Goal: Transaction & Acquisition: Purchase product/service

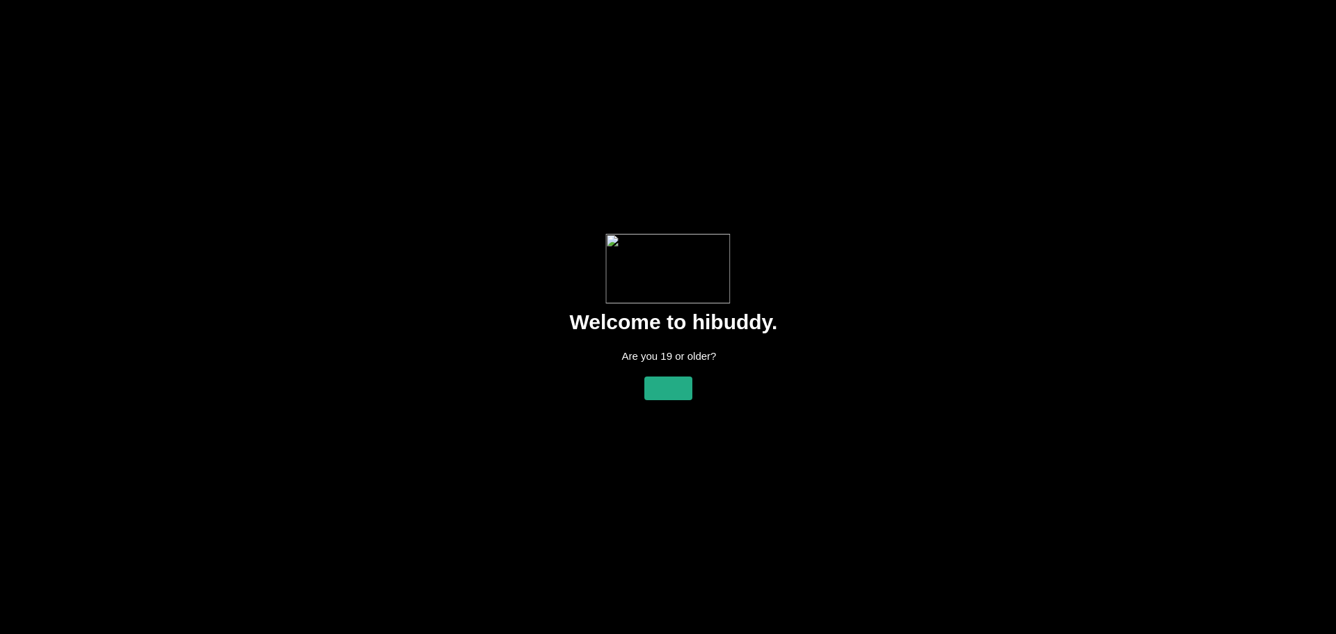
click at [1198, 166] on flt-glass-pane at bounding box center [668, 317] width 1336 height 634
click at [683, 382] on flt-glass-pane at bounding box center [668, 317] width 1336 height 634
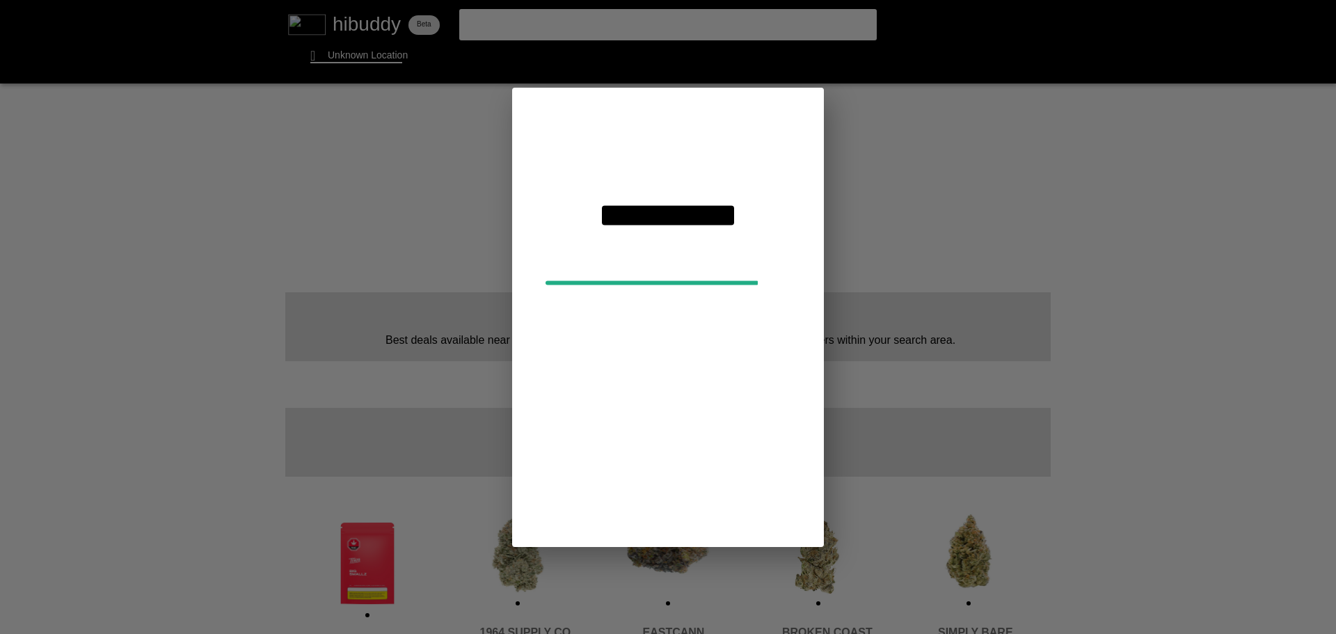
click at [368, 61] on flt-glass-pane at bounding box center [668, 317] width 1336 height 634
click at [662, 223] on flt-glass-pane at bounding box center [668, 317] width 1336 height 634
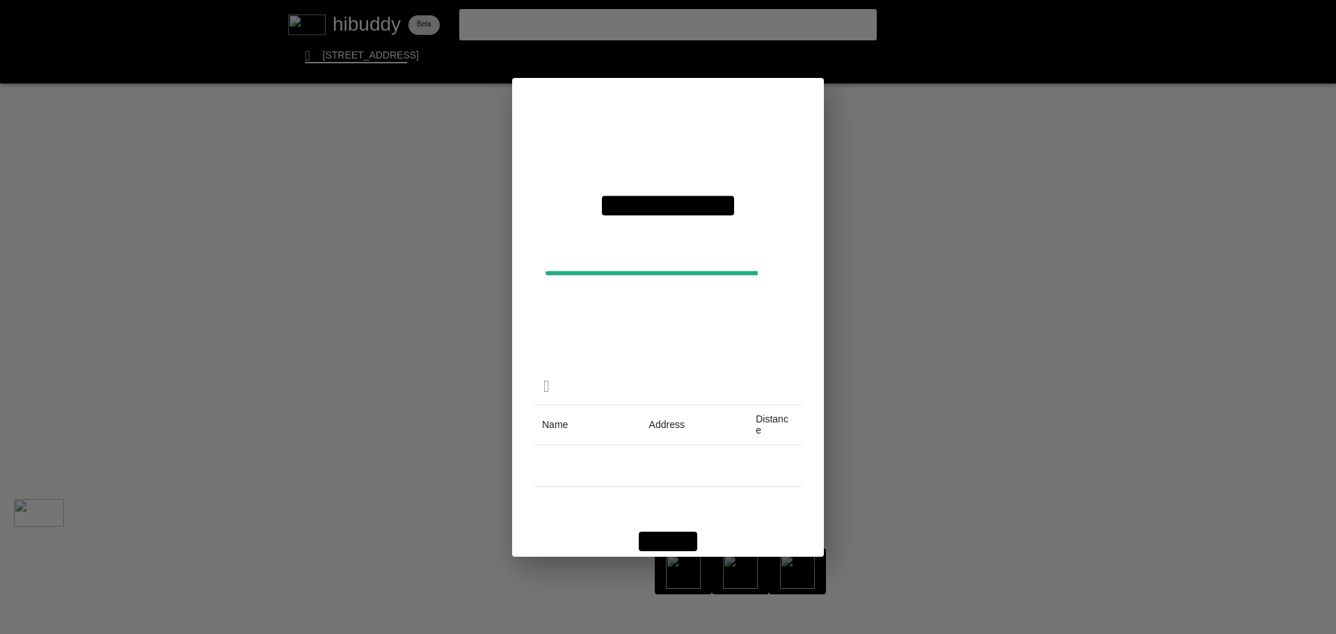
click at [947, 216] on flt-glass-pane at bounding box center [668, 317] width 1336 height 634
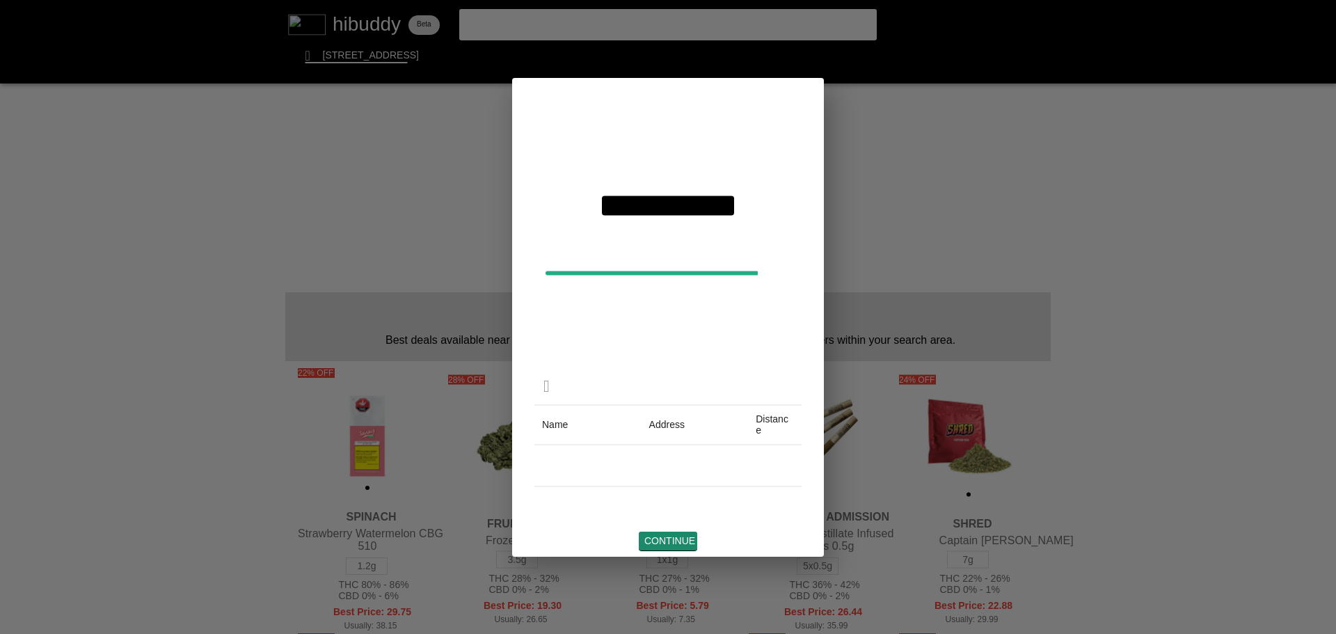
click at [678, 537] on flt-glass-pane at bounding box center [668, 317] width 1336 height 634
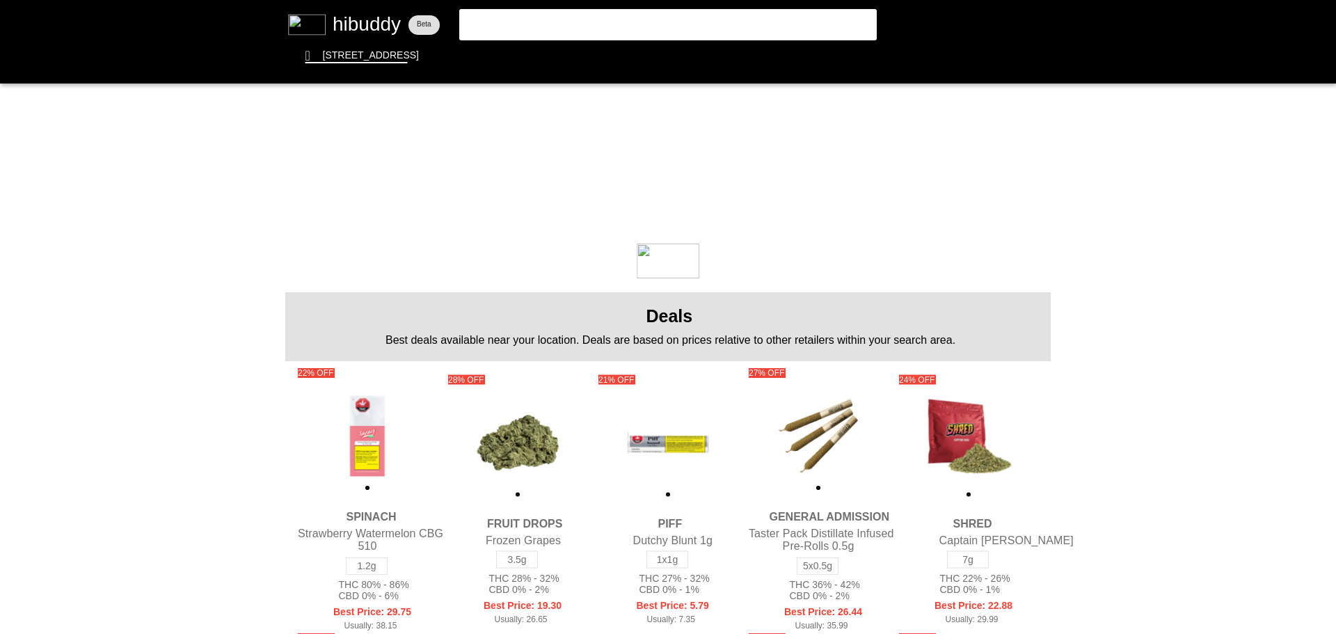
click at [525, 23] on flt-glass-pane at bounding box center [668, 317] width 1336 height 634
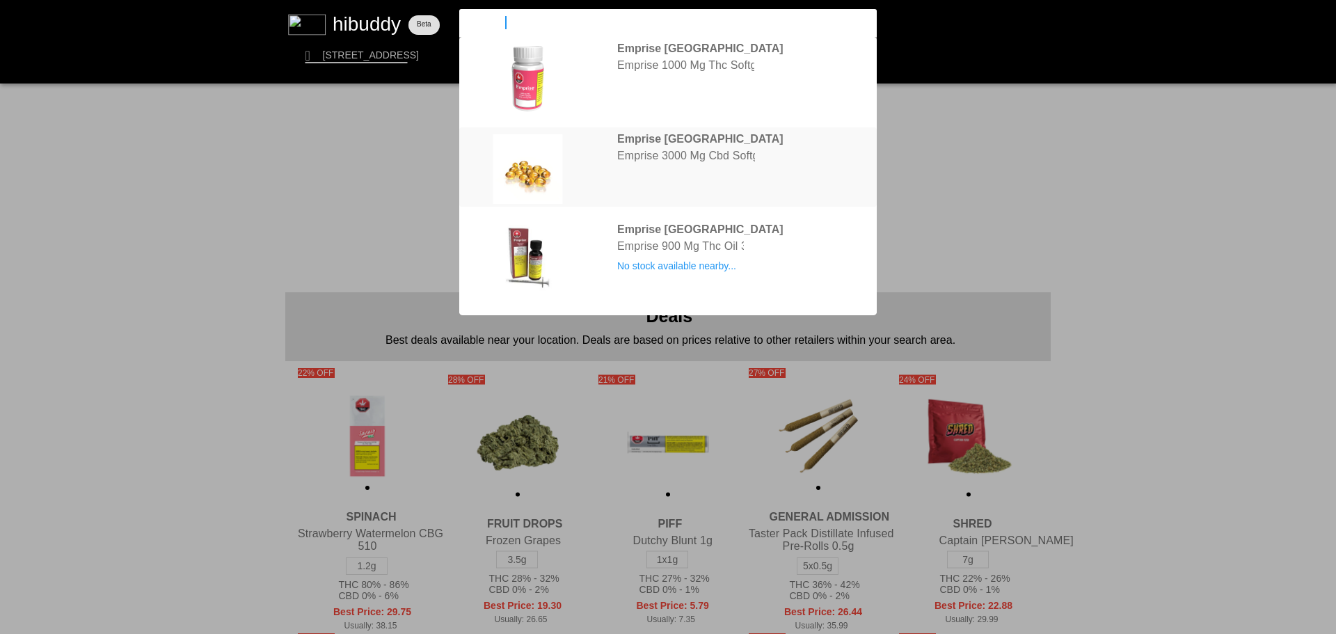
type input "emprise"
click at [715, 164] on flt-glass-pane at bounding box center [668, 317] width 1336 height 634
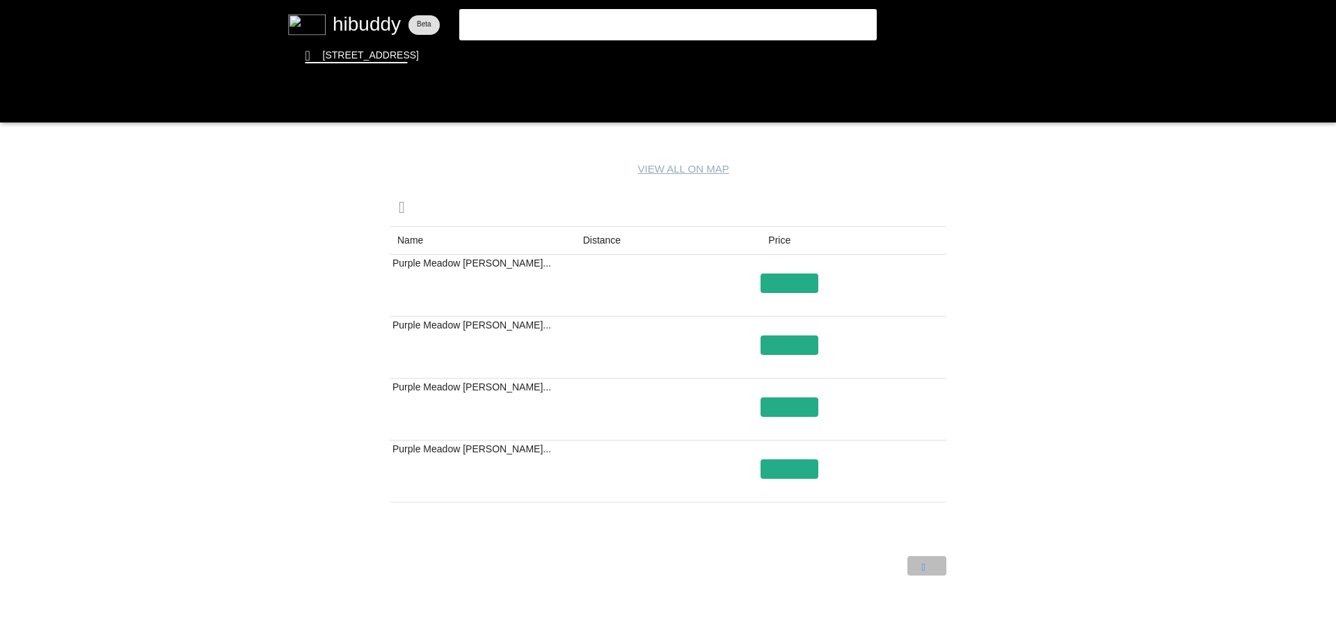
click at [924, 568] on flt-glass-pane at bounding box center [668, 317] width 1336 height 634
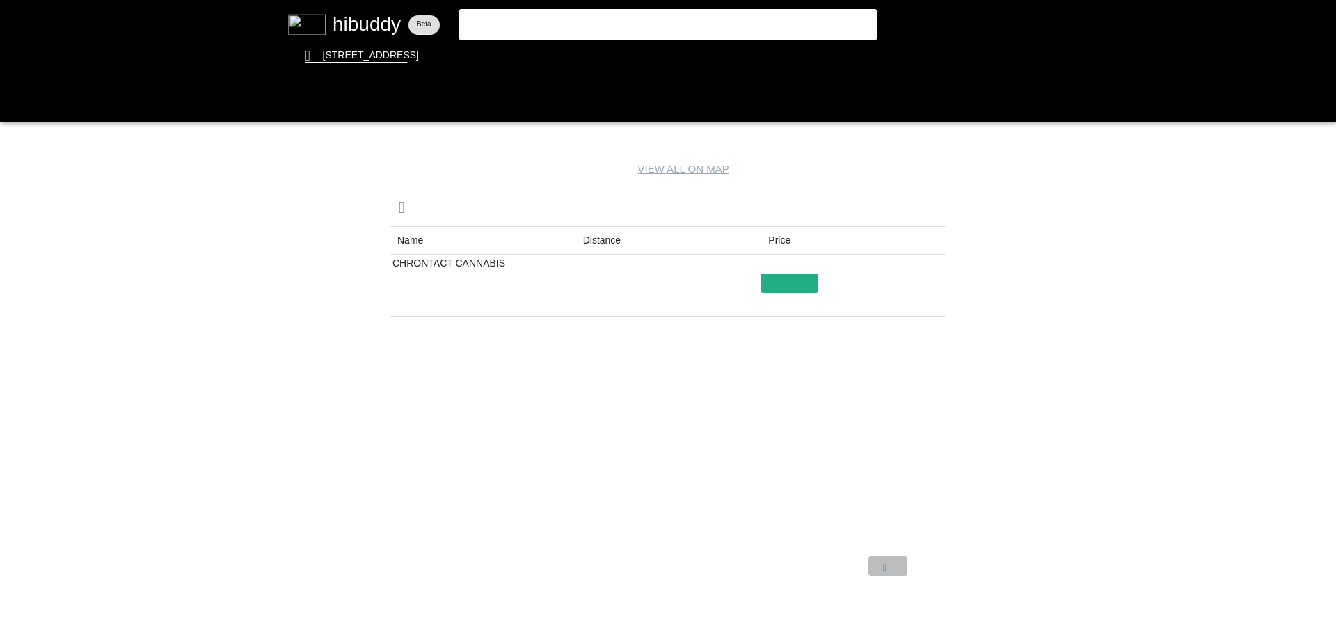
click at [884, 564] on flt-glass-pane at bounding box center [668, 317] width 1336 height 634
click at [20, 102] on flt-glass-pane at bounding box center [668, 317] width 1336 height 634
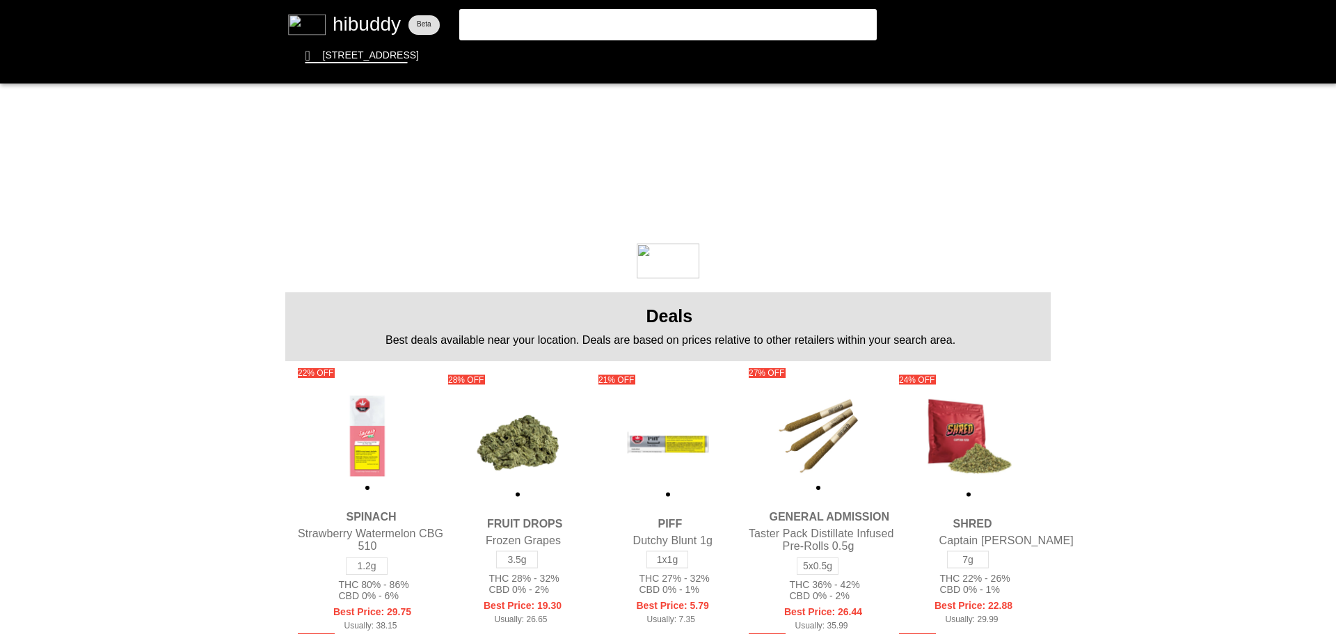
click at [608, 29] on flt-glass-pane at bounding box center [668, 317] width 1336 height 634
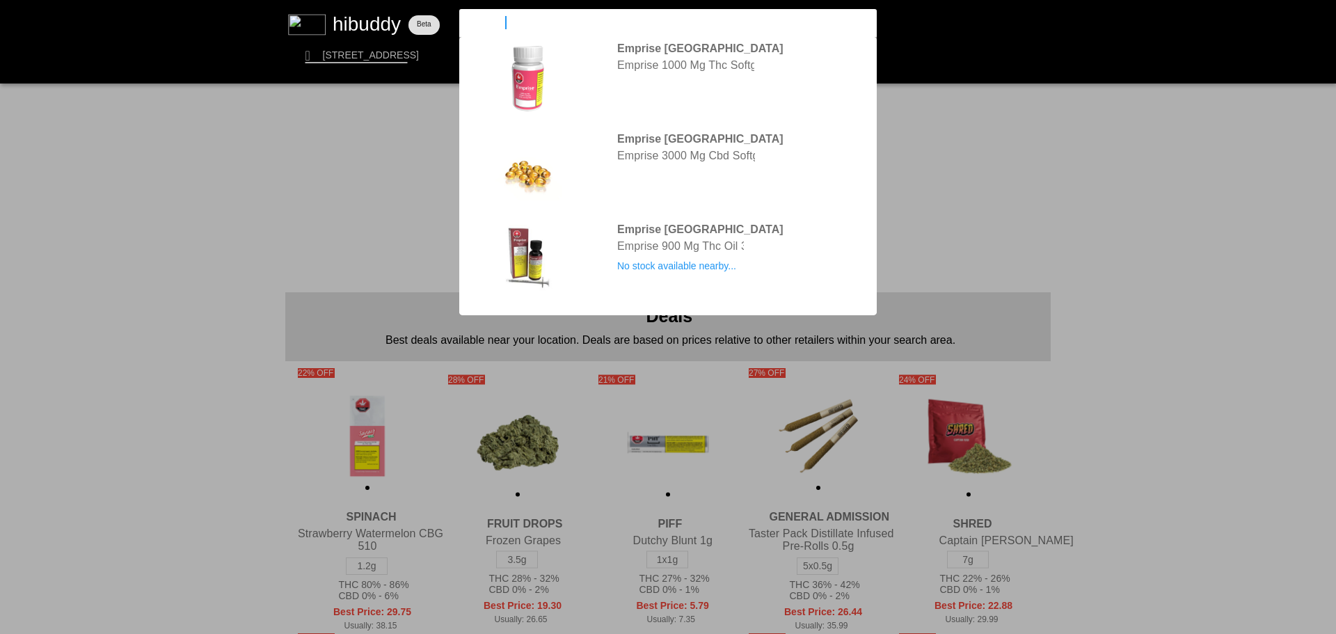
click at [539, 24] on input "emprise" at bounding box center [656, 22] width 383 height 13
click at [537, 26] on input "emprise" at bounding box center [656, 22] width 383 height 13
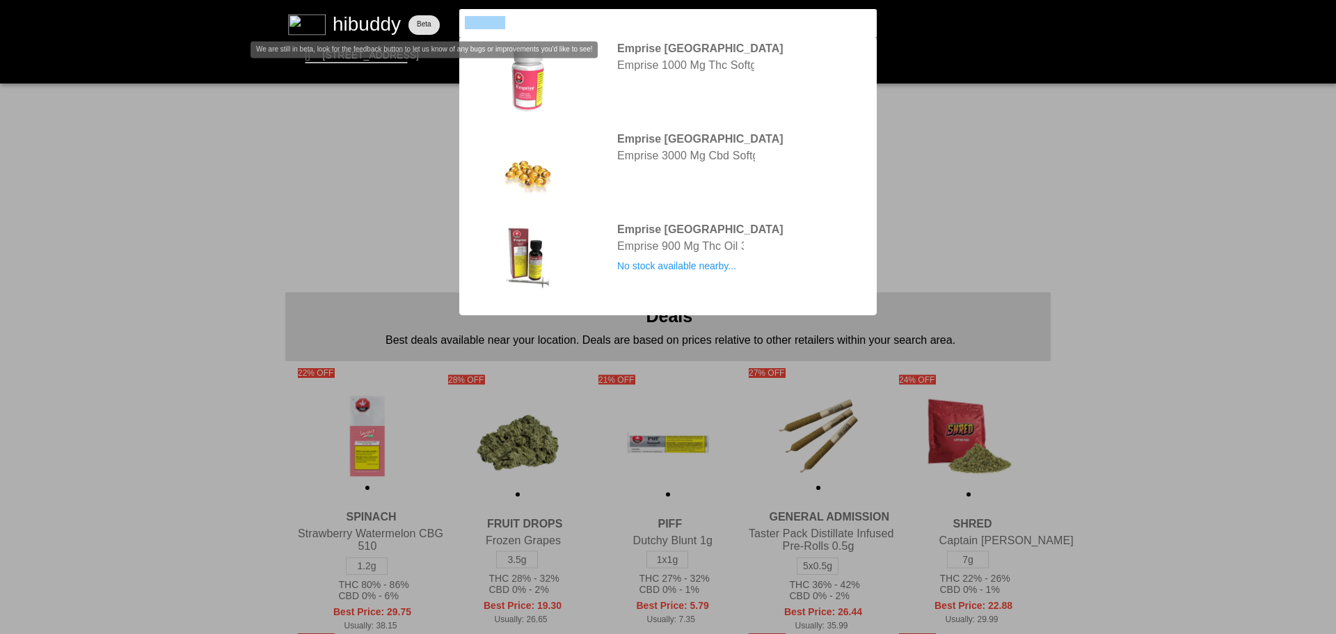
drag, startPoint x: 534, startPoint y: 24, endPoint x: 388, endPoint y: 19, distance: 146.2
click at [388, 19] on flt-glass-pane at bounding box center [668, 317] width 1336 height 634
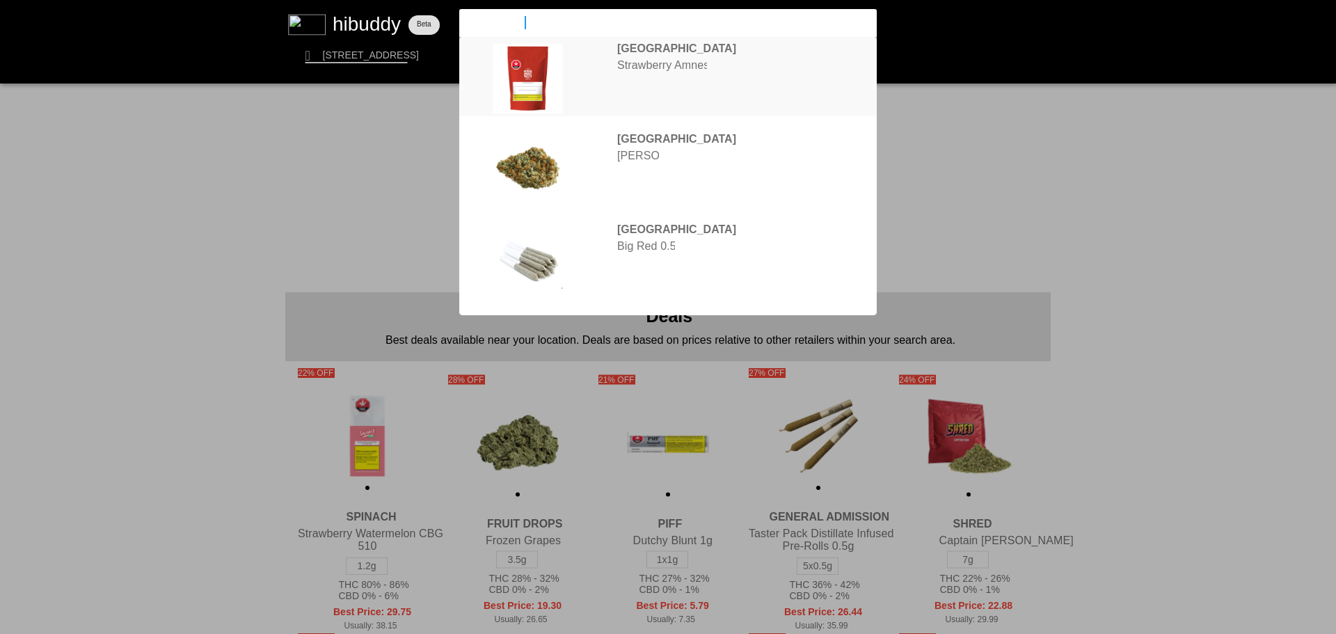
type input "[GEOGRAPHIC_DATA]"
click at [681, 65] on flt-glass-pane at bounding box center [668, 317] width 1336 height 634
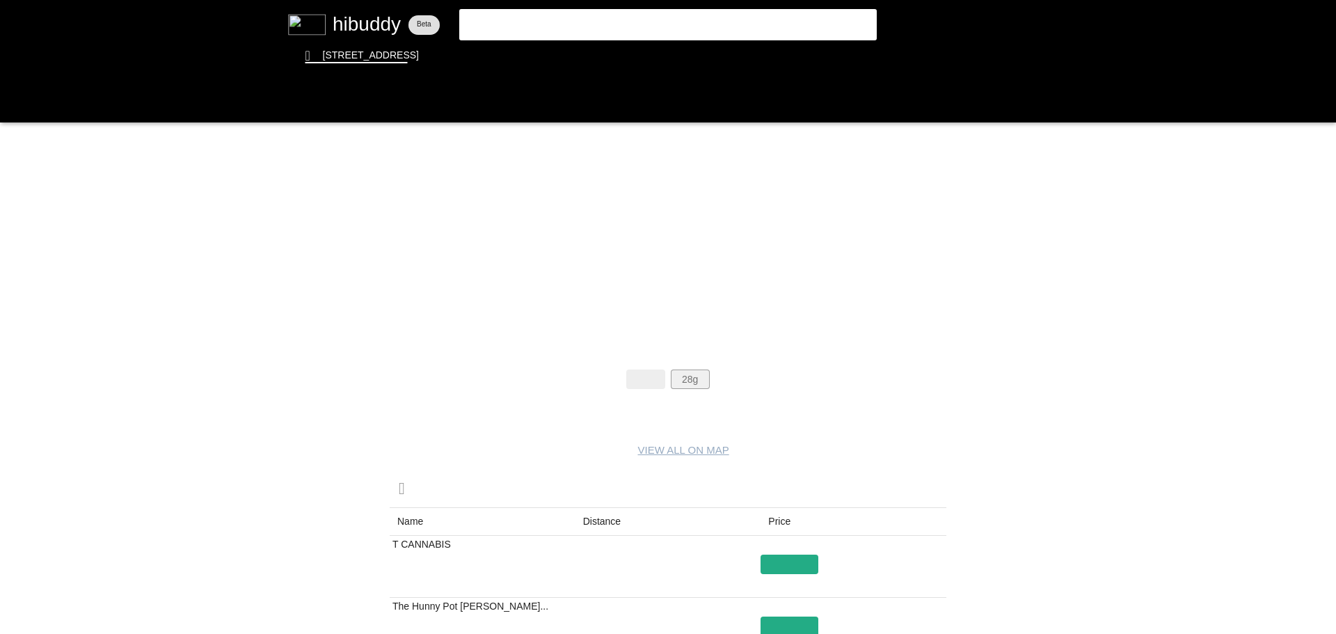
click at [688, 375] on flt-glass-pane at bounding box center [668, 317] width 1336 height 634
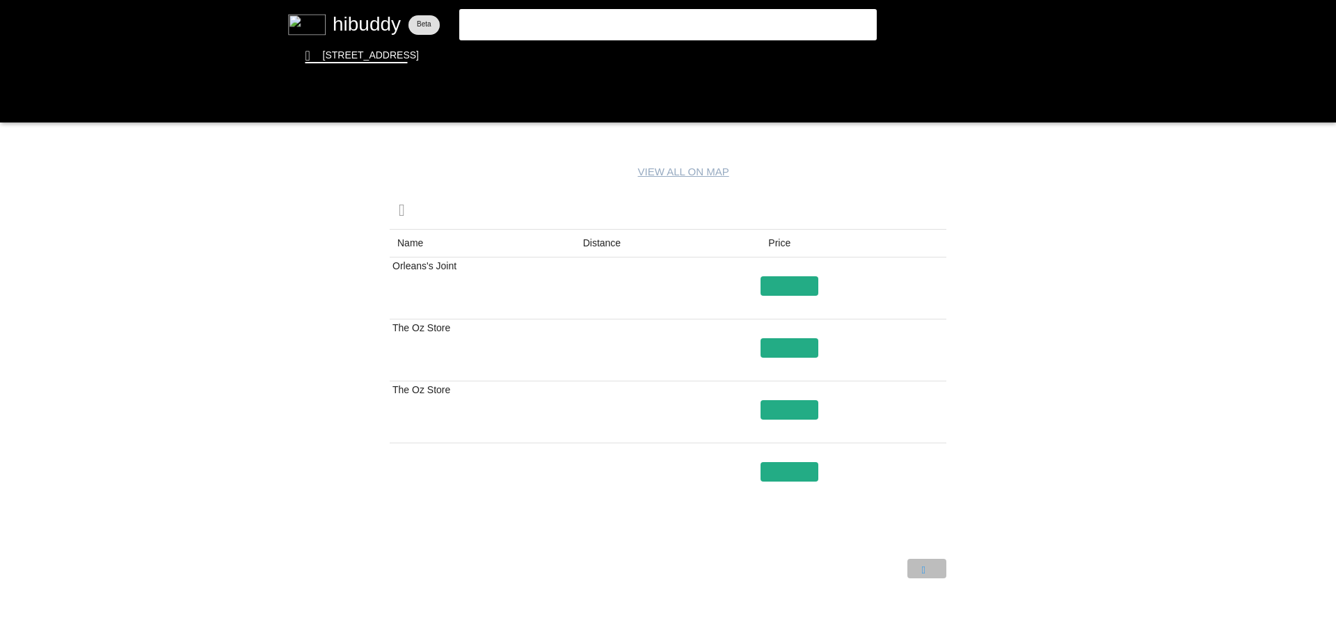
click at [926, 569] on flt-glass-pane at bounding box center [668, 317] width 1336 height 634
click at [936, 574] on flt-glass-pane at bounding box center [668, 317] width 1336 height 634
click at [923, 564] on flt-glass-pane at bounding box center [668, 317] width 1336 height 634
click at [928, 571] on flt-glass-pane at bounding box center [668, 317] width 1336 height 634
click at [937, 567] on flt-glass-pane at bounding box center [668, 317] width 1336 height 634
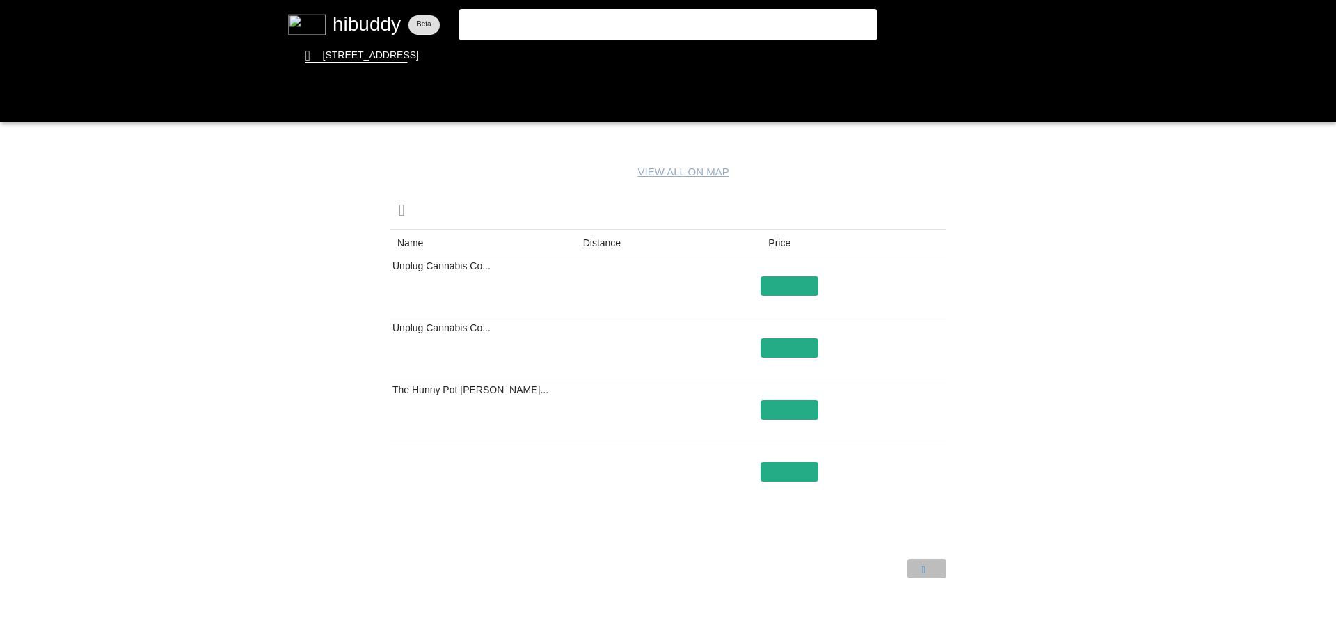
click at [918, 576] on flt-glass-pane at bounding box center [668, 317] width 1336 height 634
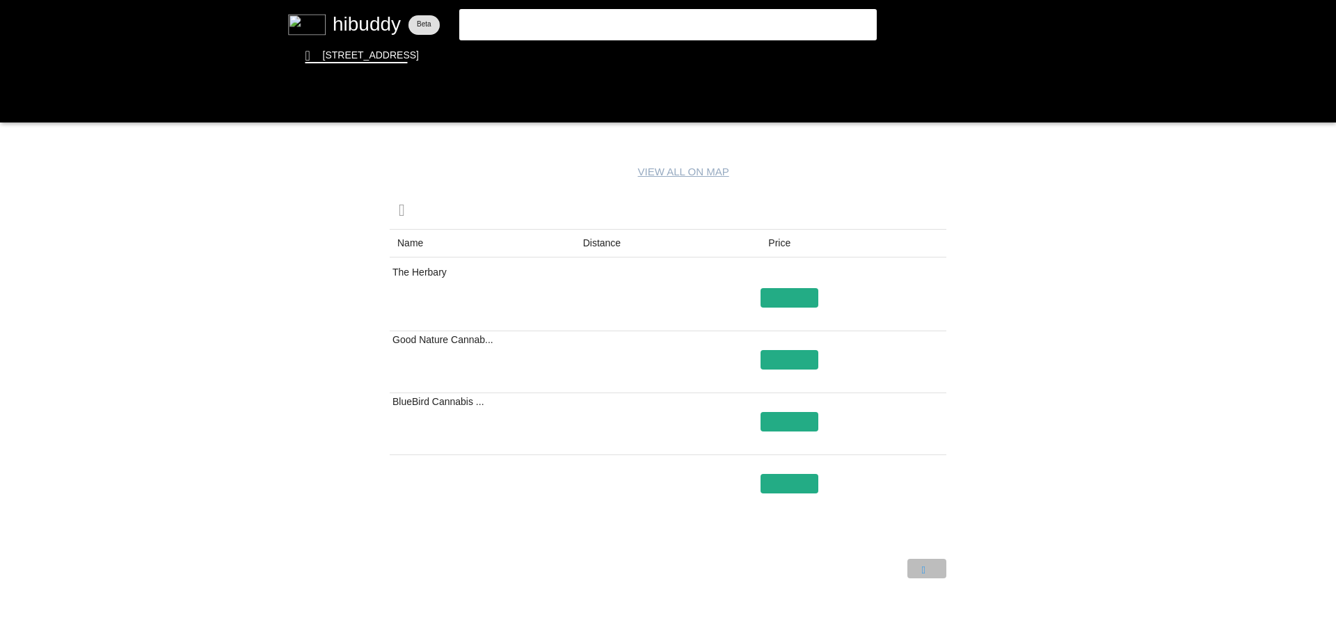
click at [918, 576] on flt-glass-pane at bounding box center [668, 317] width 1336 height 634
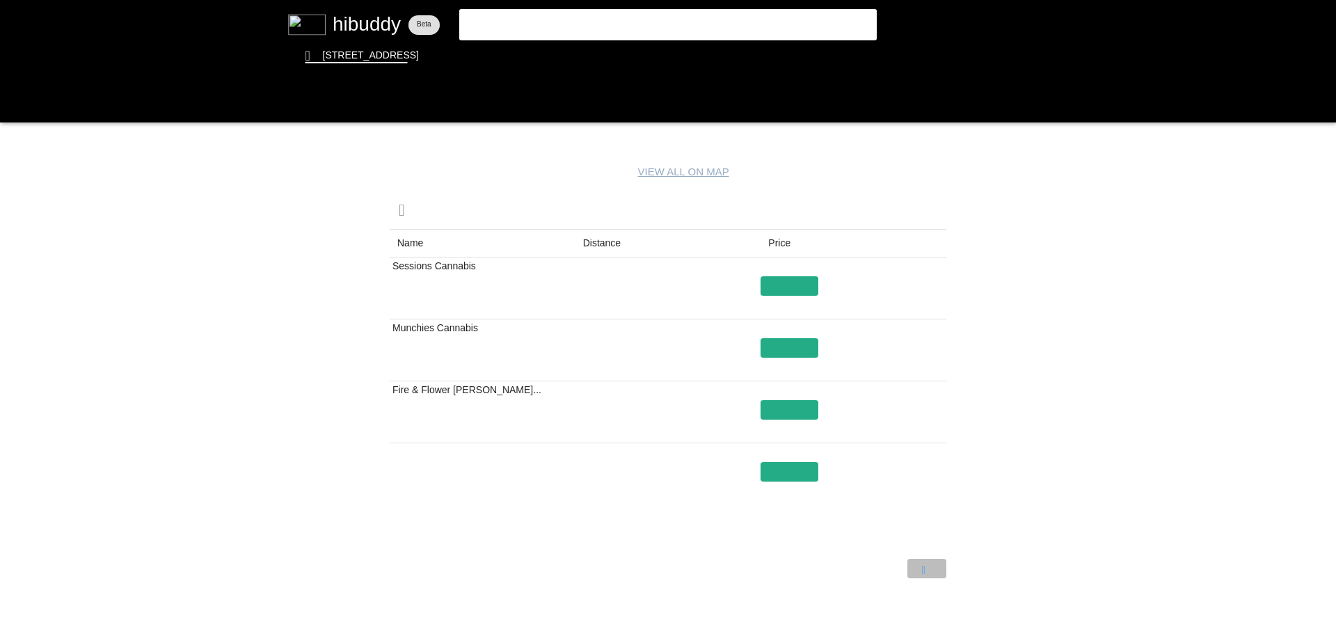
click at [918, 576] on flt-glass-pane at bounding box center [668, 317] width 1336 height 634
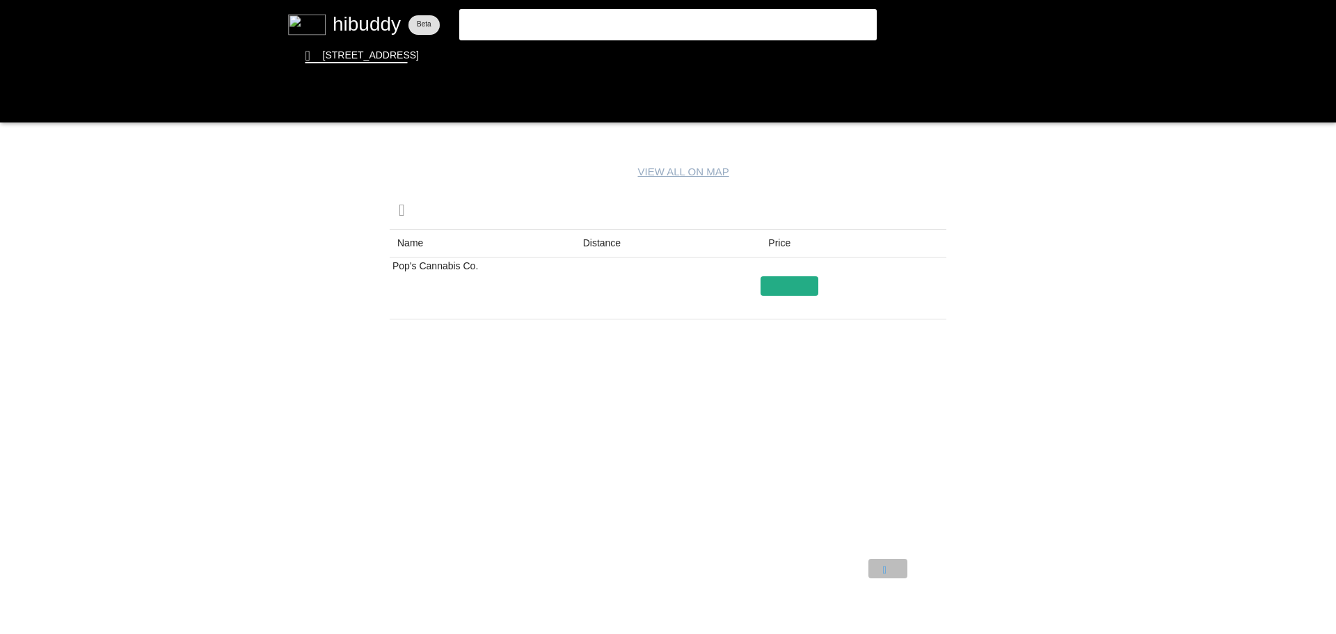
click at [886, 573] on flt-glass-pane at bounding box center [668, 317] width 1336 height 634
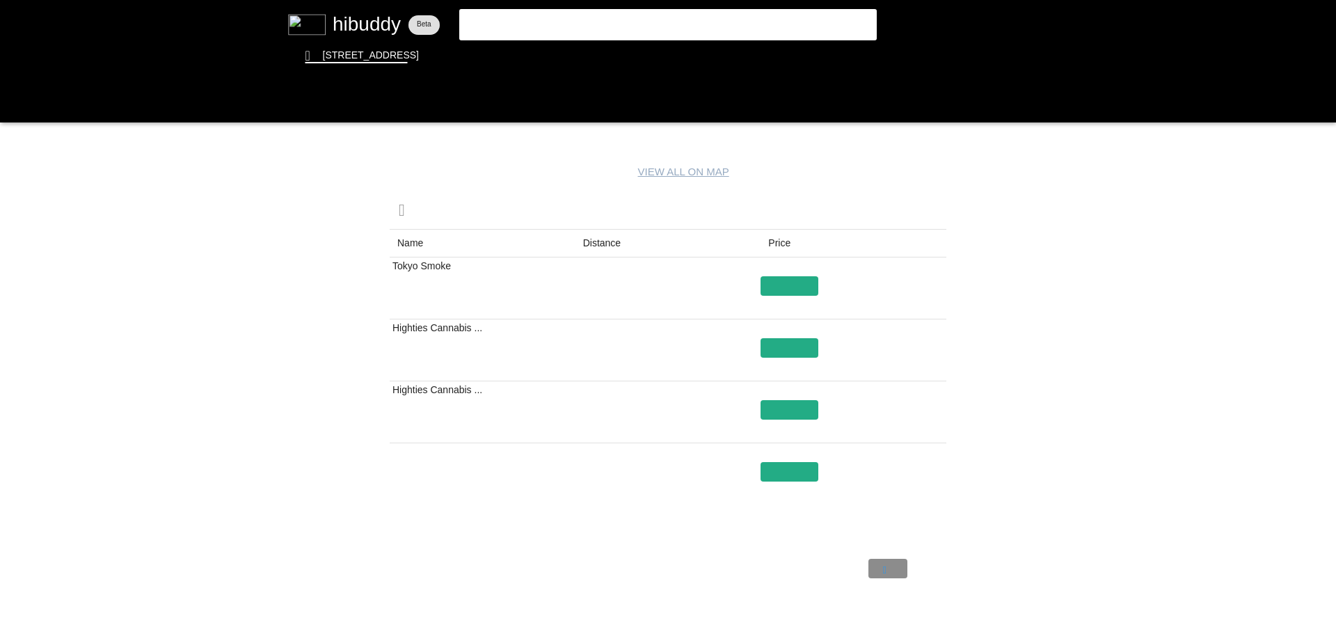
click at [886, 573] on flt-glass-pane at bounding box center [668, 317] width 1336 height 634
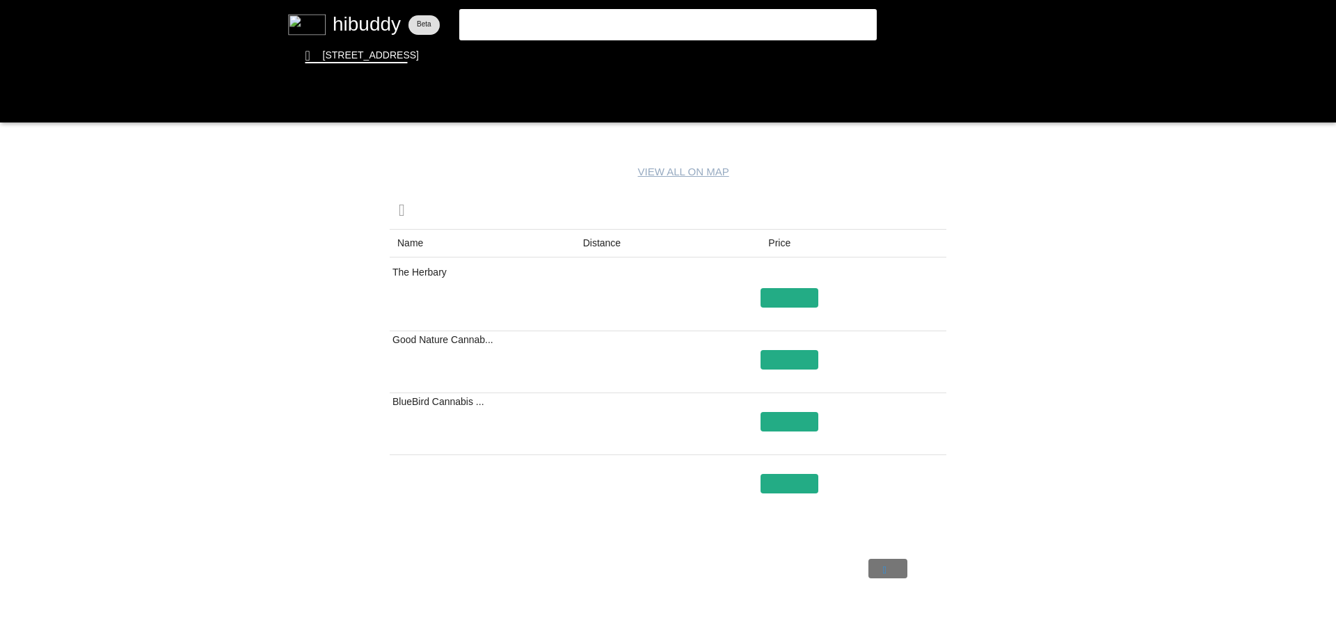
click at [886, 573] on flt-glass-pane at bounding box center [668, 317] width 1336 height 634
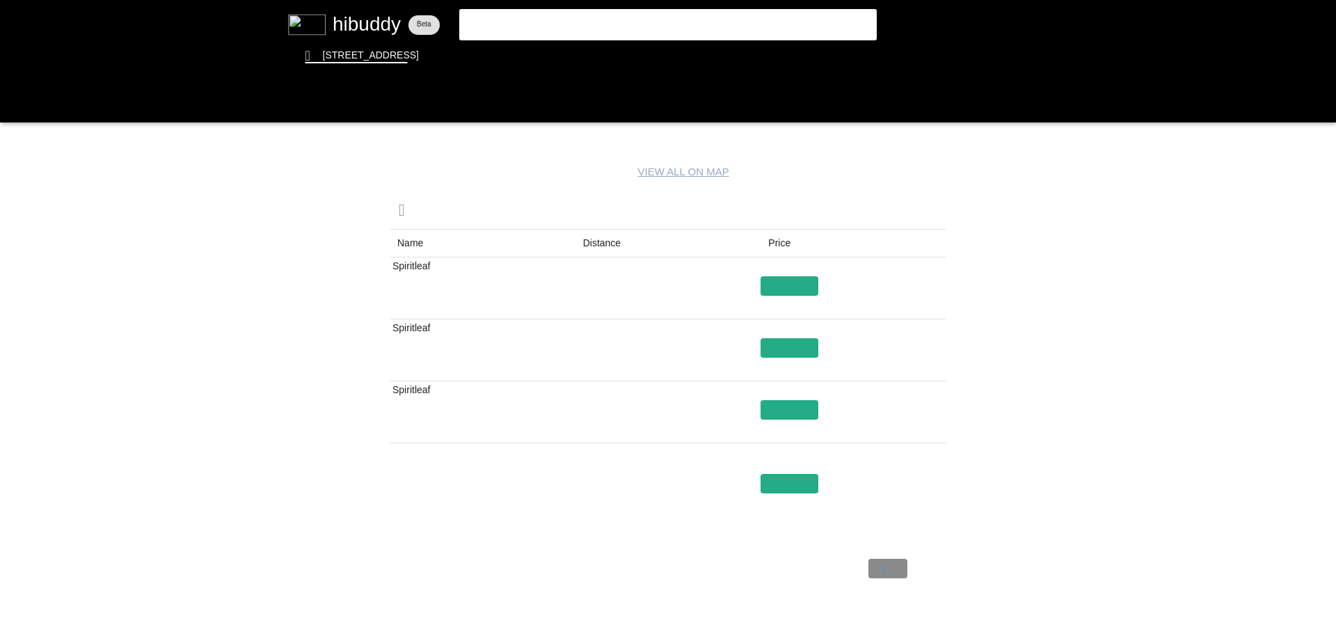
click at [886, 573] on flt-glass-pane at bounding box center [668, 317] width 1336 height 634
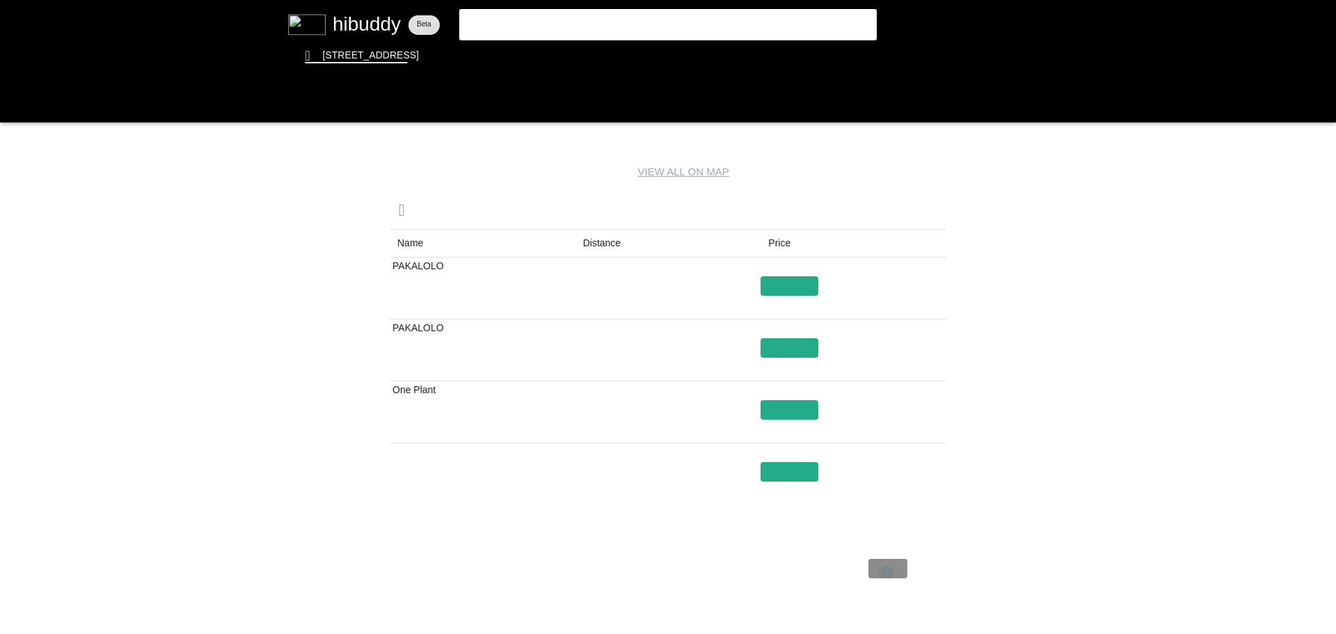
click at [886, 573] on flt-glass-pane at bounding box center [668, 317] width 1336 height 634
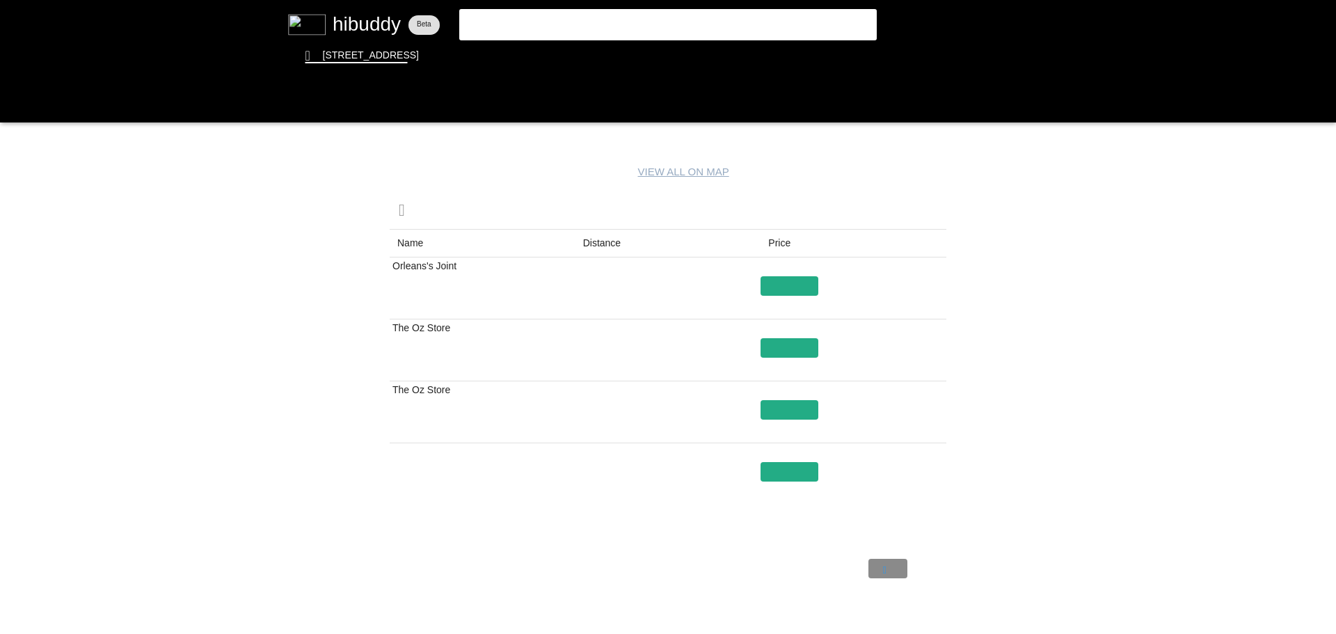
click at [885, 573] on flt-glass-pane at bounding box center [668, 317] width 1336 height 634
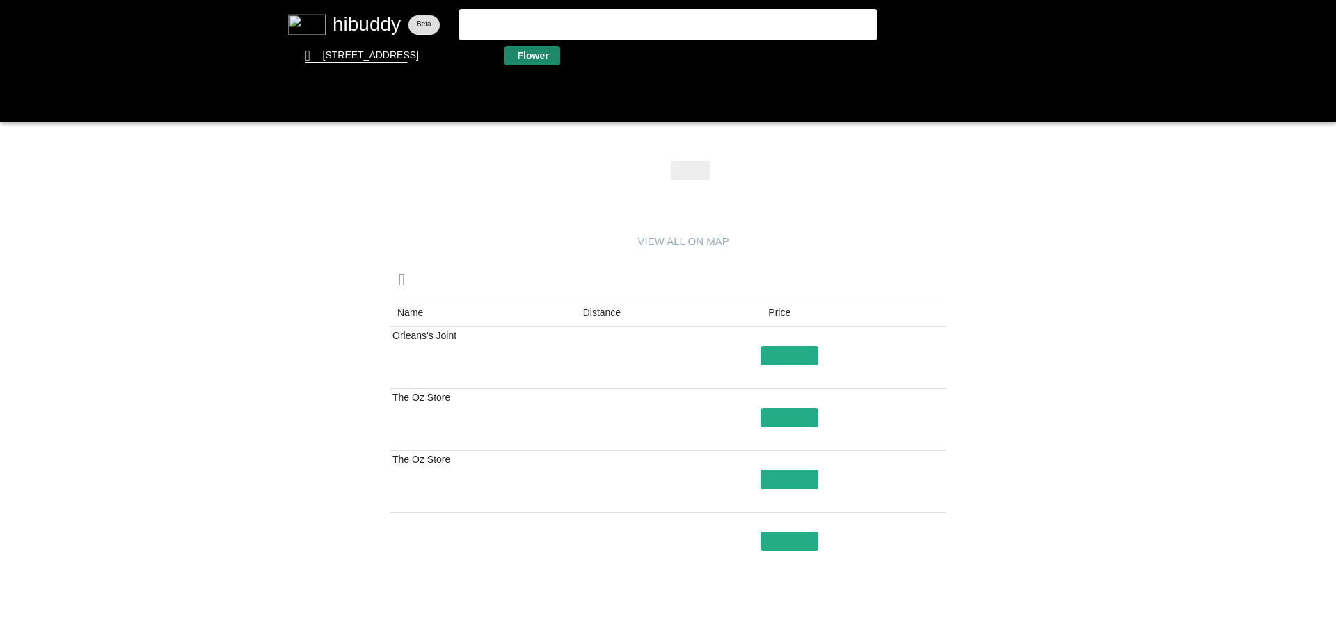
click at [527, 56] on flt-glass-pane at bounding box center [668, 317] width 1336 height 634
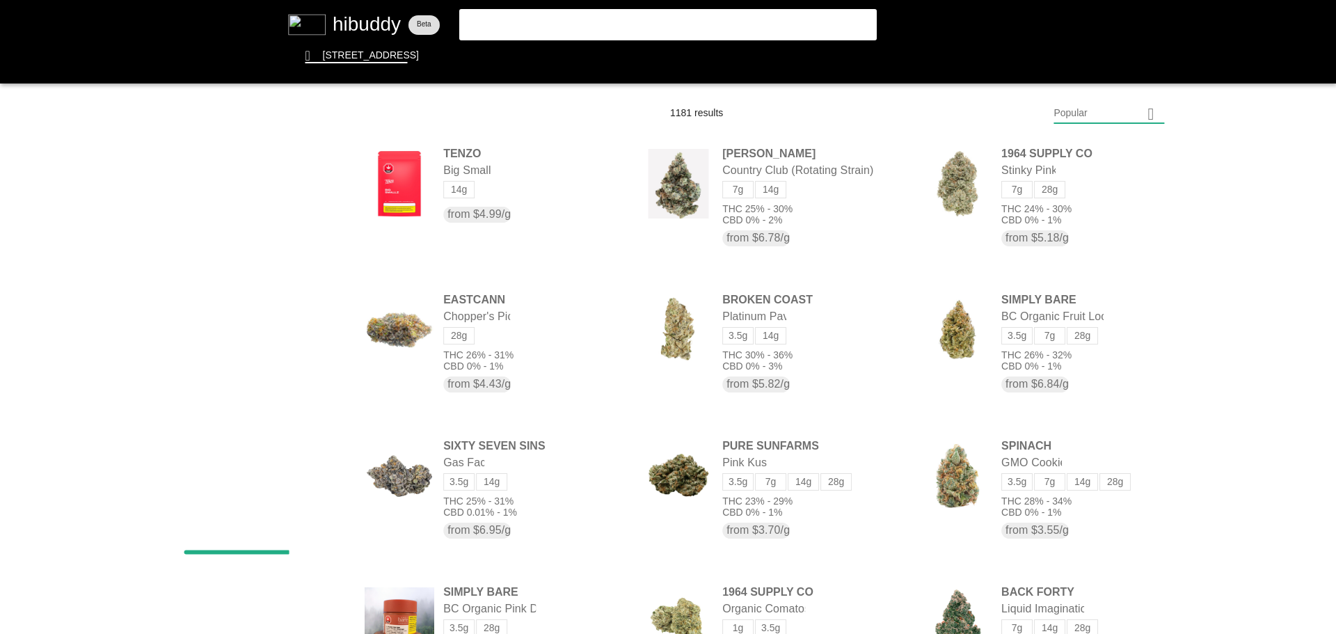
click at [1098, 113] on flt-glass-pane at bounding box center [668, 317] width 1336 height 634
click at [1097, 482] on flt-glass-pane at bounding box center [668, 317] width 1336 height 634
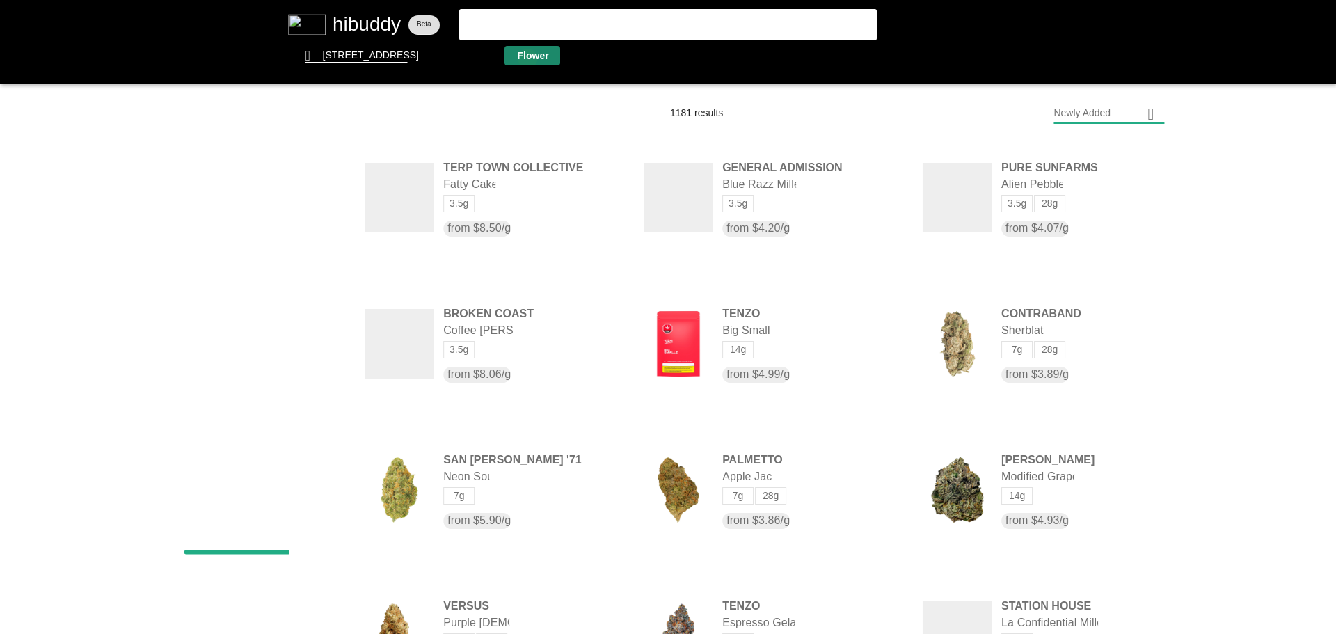
click at [527, 58] on flt-glass-pane at bounding box center [668, 317] width 1336 height 634
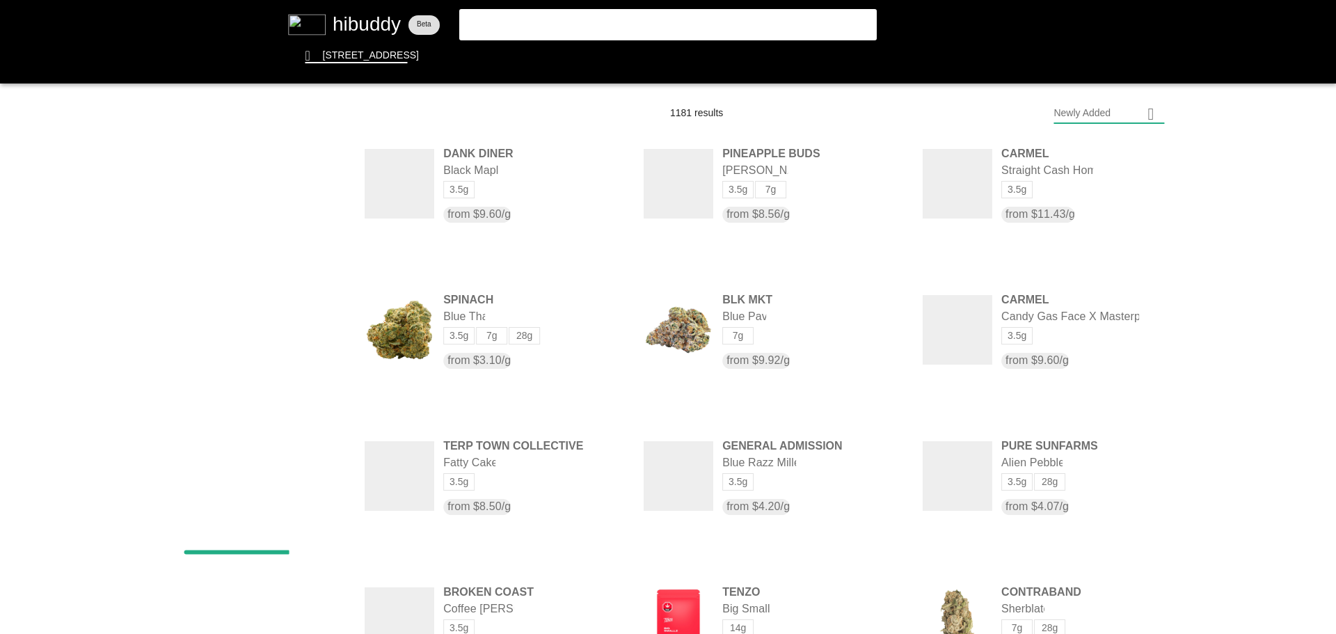
click at [1103, 111] on flt-glass-pane at bounding box center [668, 317] width 1336 height 634
click at [1079, 124] on flt-glass-pane at bounding box center [668, 317] width 1336 height 634
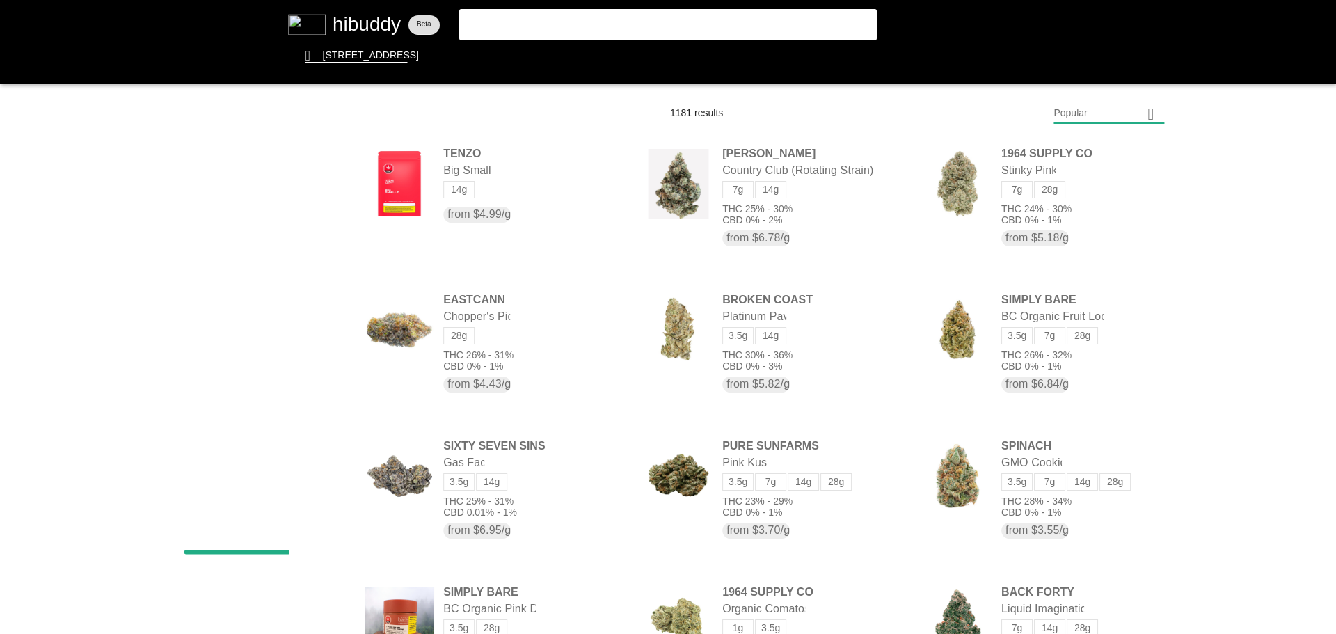
click at [366, 30] on flt-glass-pane at bounding box center [668, 317] width 1336 height 634
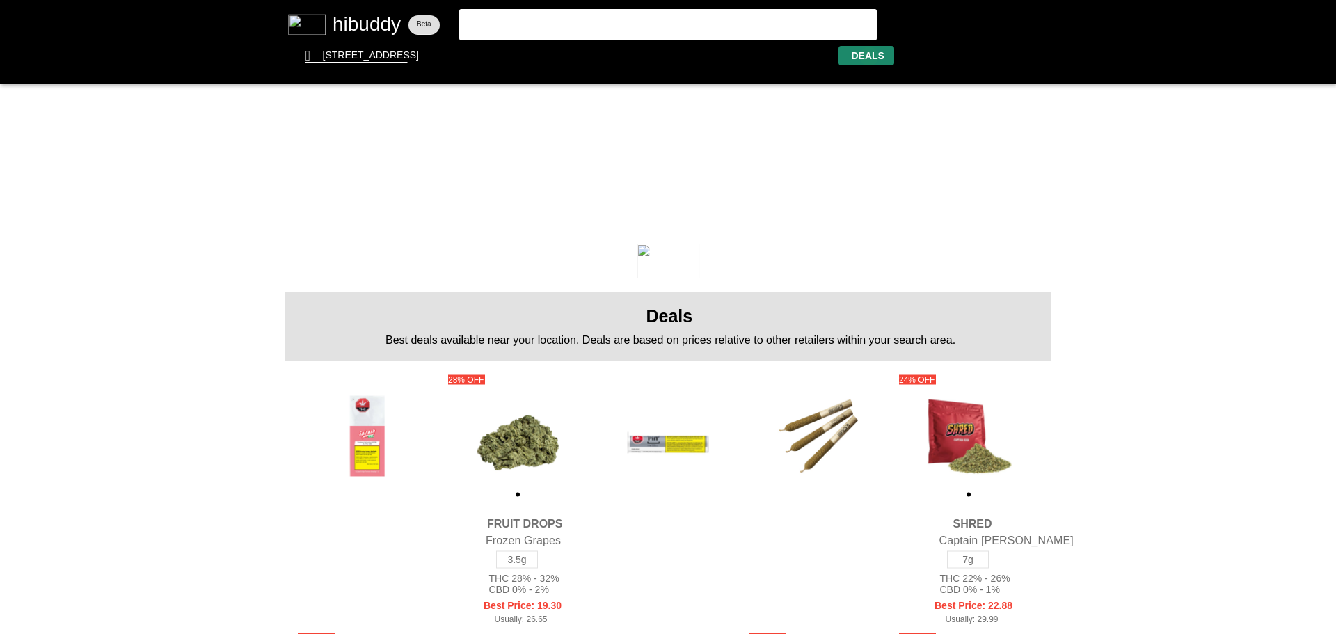
click at [869, 56] on flt-glass-pane at bounding box center [668, 317] width 1336 height 634
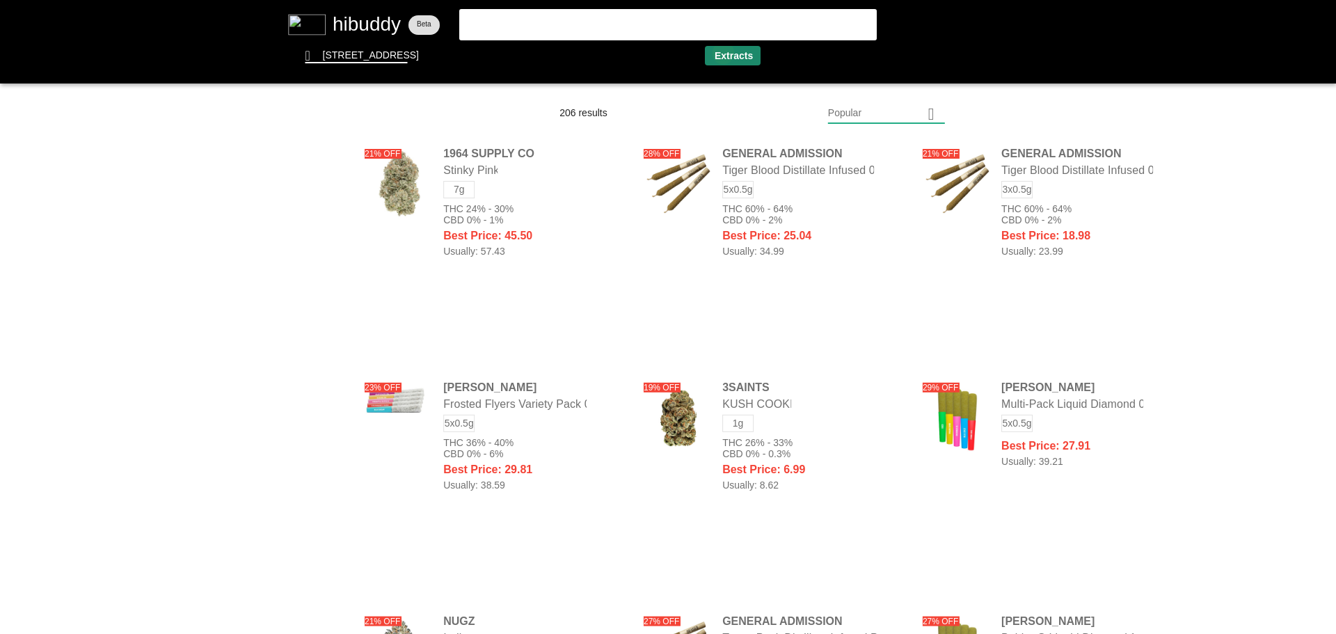
click at [722, 53] on flt-glass-pane at bounding box center [668, 317] width 1336 height 634
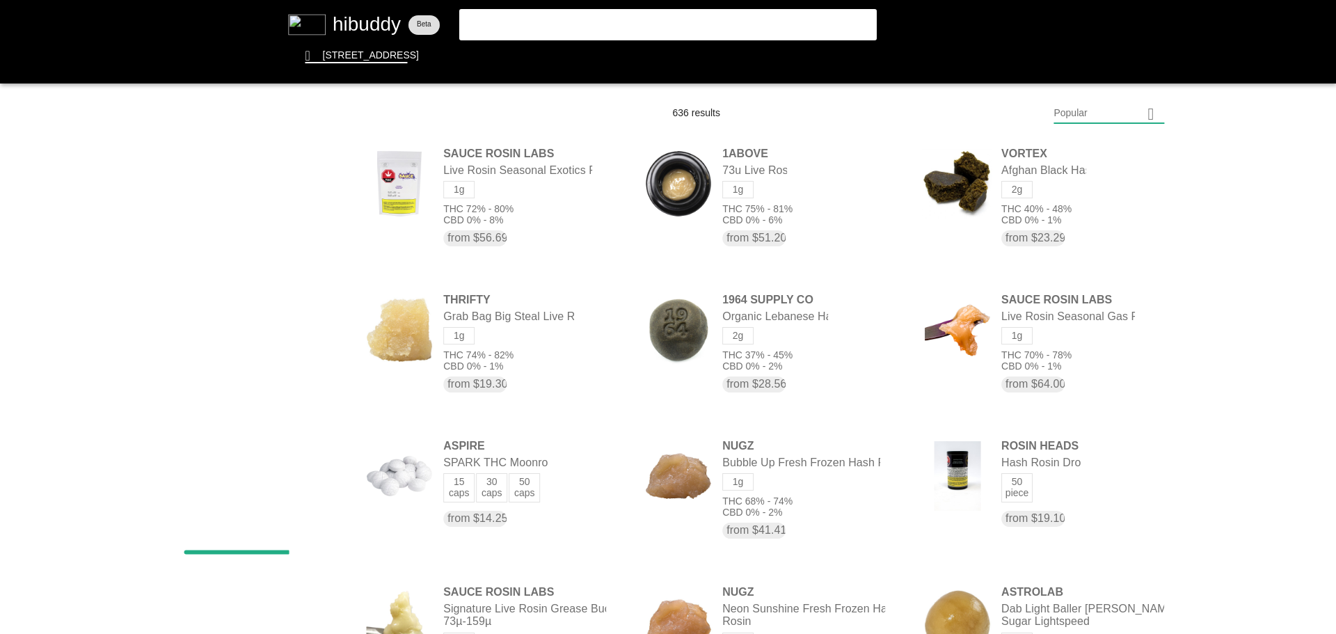
click at [608, 19] on flt-glass-pane at bounding box center [668, 317] width 1336 height 634
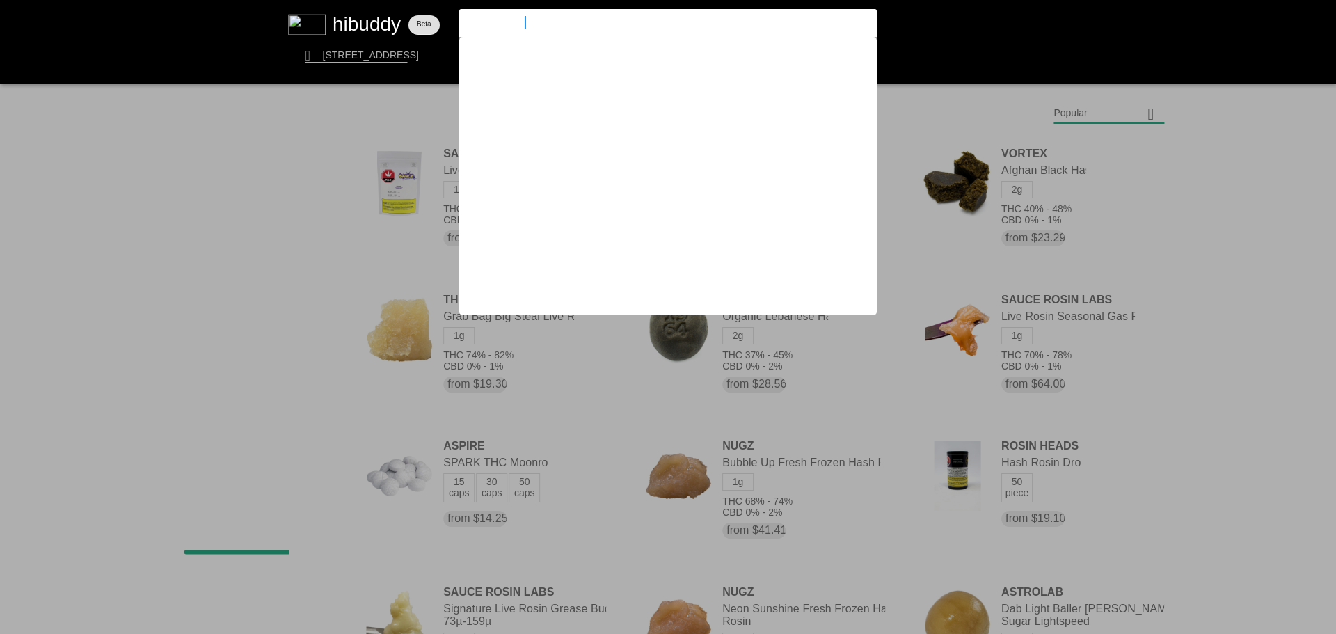
click at [608, 19] on input "[GEOGRAPHIC_DATA]" at bounding box center [656, 22] width 383 height 13
click at [606, 19] on input "[GEOGRAPHIC_DATA]" at bounding box center [656, 22] width 383 height 13
drag, startPoint x: 606, startPoint y: 19, endPoint x: 437, endPoint y: 27, distance: 169.3
click at [437, 27] on flt-glass-pane at bounding box center [668, 317] width 1336 height 634
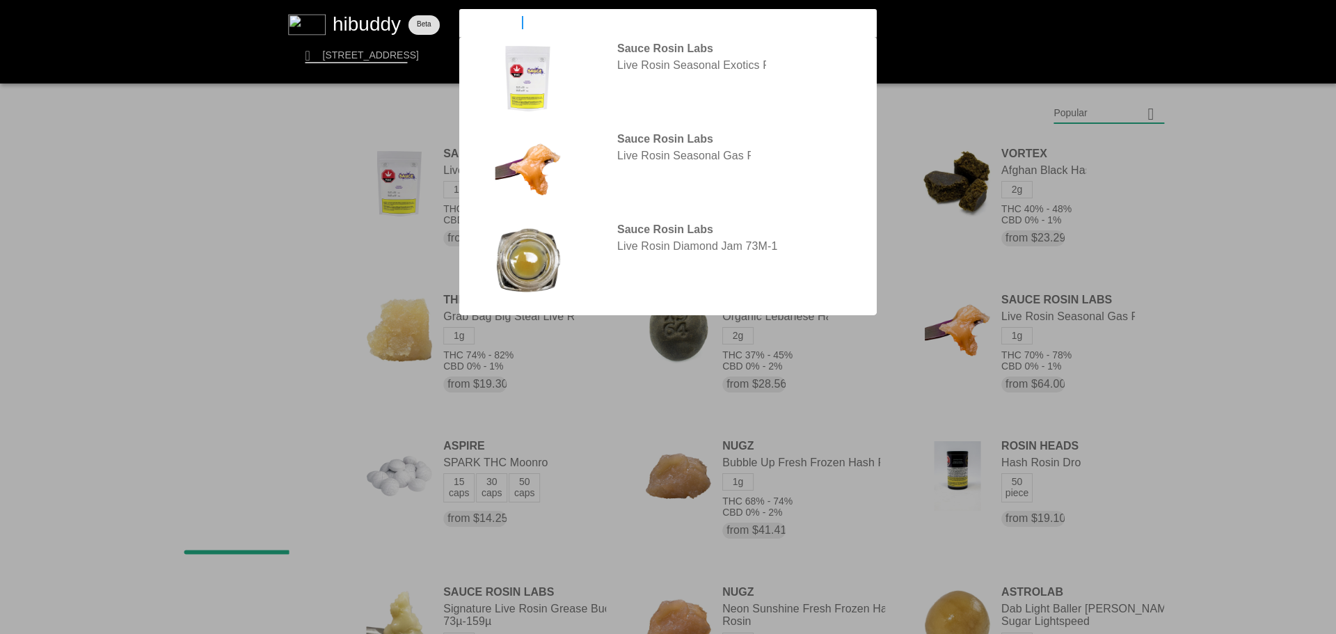
type input "sauce rosin"
click at [428, 165] on flt-glass-pane at bounding box center [668, 317] width 1336 height 634
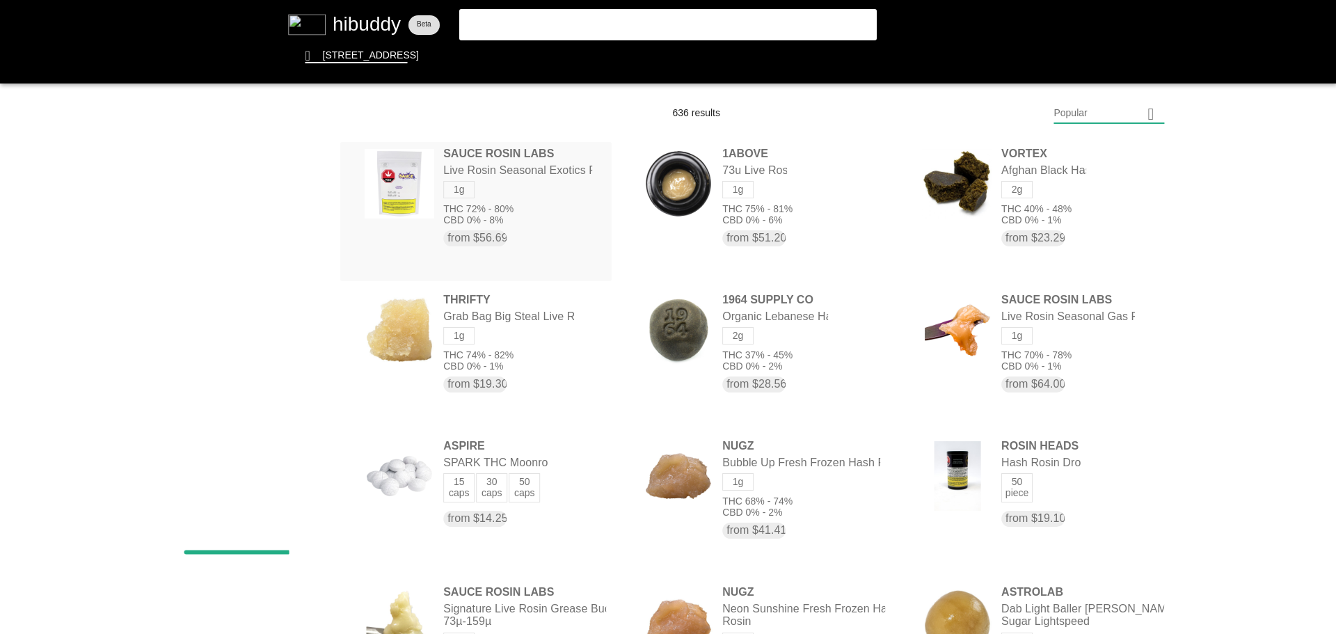
click at [443, 166] on flt-glass-pane at bounding box center [668, 317] width 1336 height 634
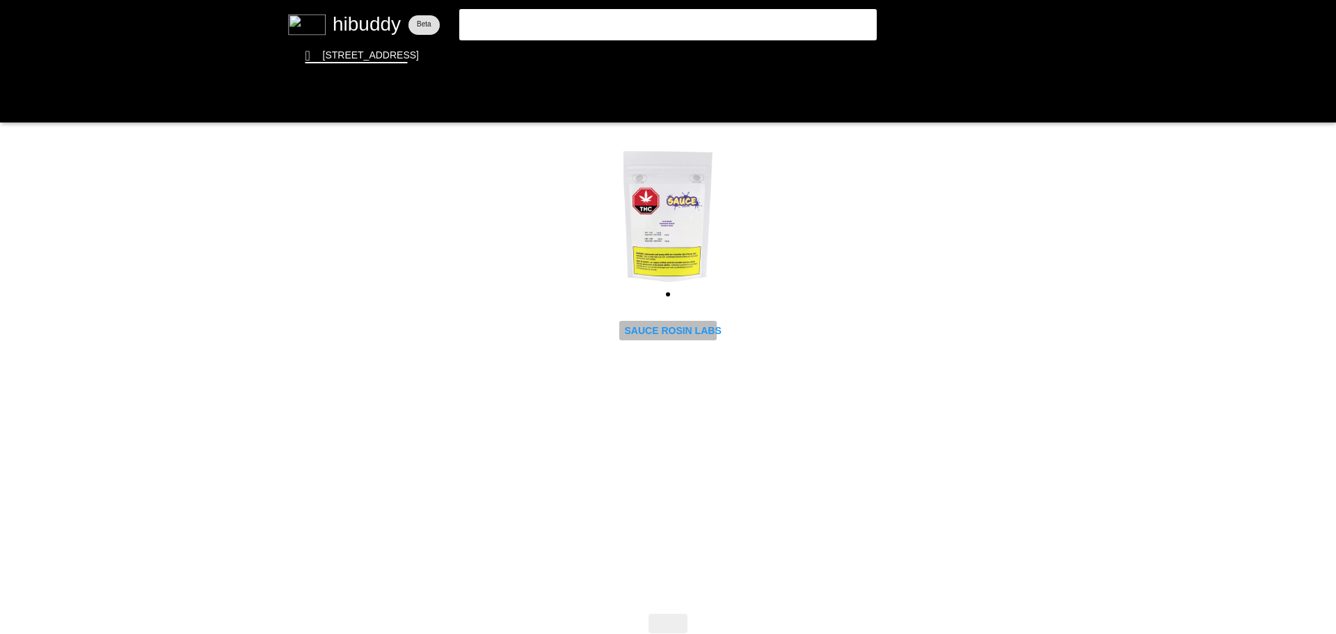
click at [682, 337] on flt-glass-pane at bounding box center [668, 317] width 1336 height 634
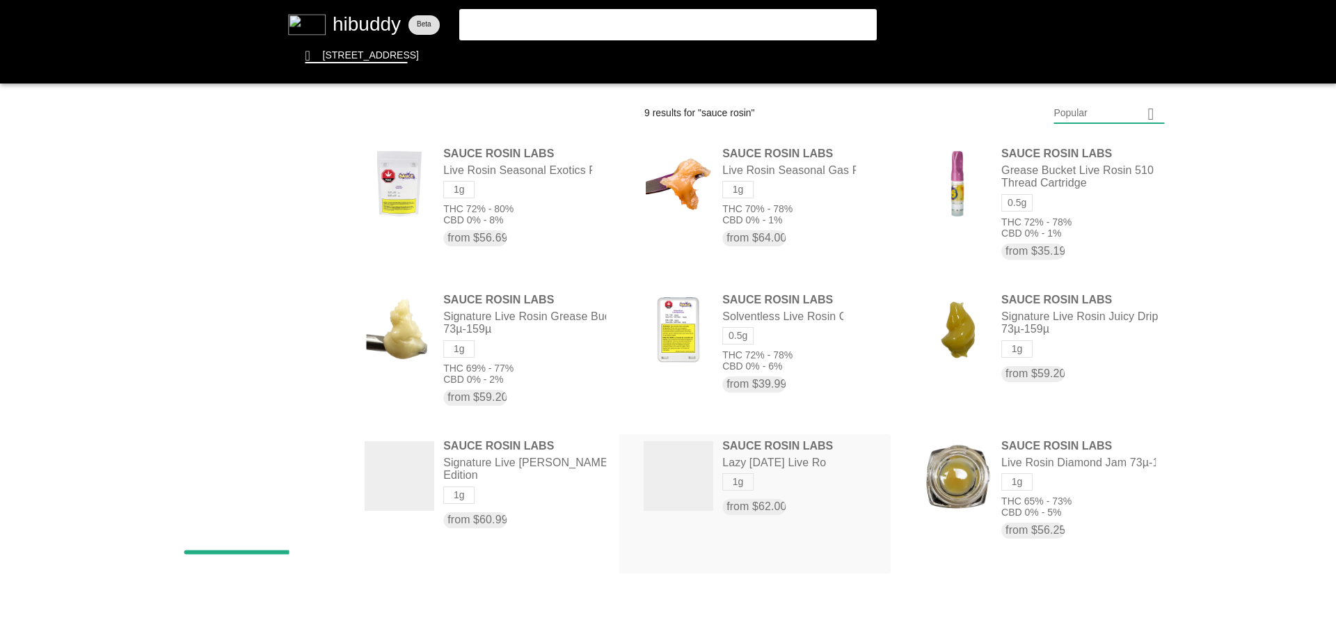
click at [791, 484] on flt-glass-pane at bounding box center [668, 317] width 1336 height 634
click at [477, 56] on flt-glass-pane at bounding box center [668, 317] width 1336 height 634
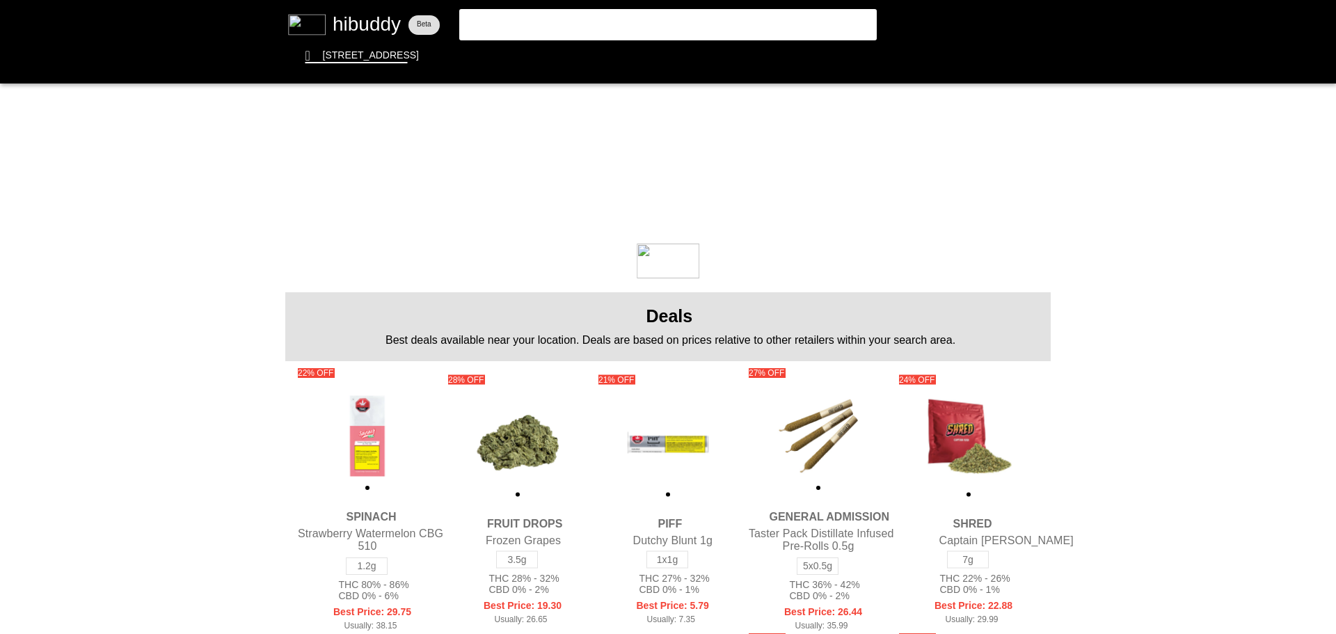
click at [31, 310] on flt-glass-pane at bounding box center [668, 317] width 1336 height 634
